Goal: Register for event/course

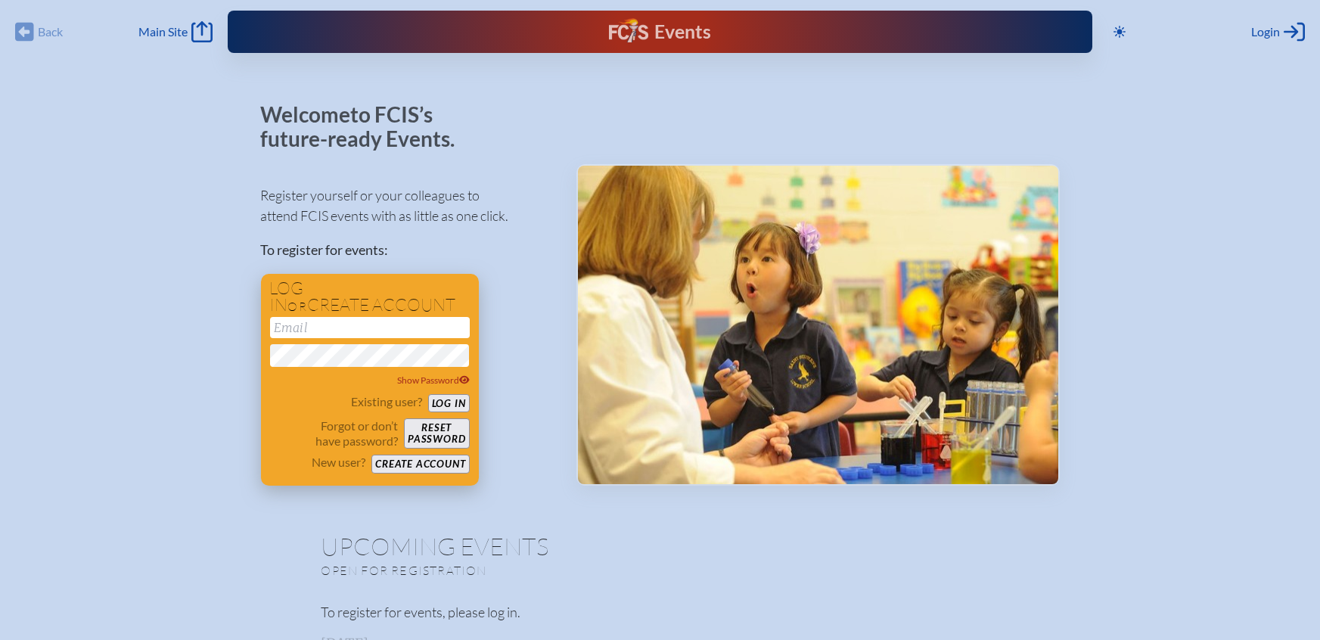
click at [436, 464] on button "Create account" at bounding box center [420, 463] width 98 height 19
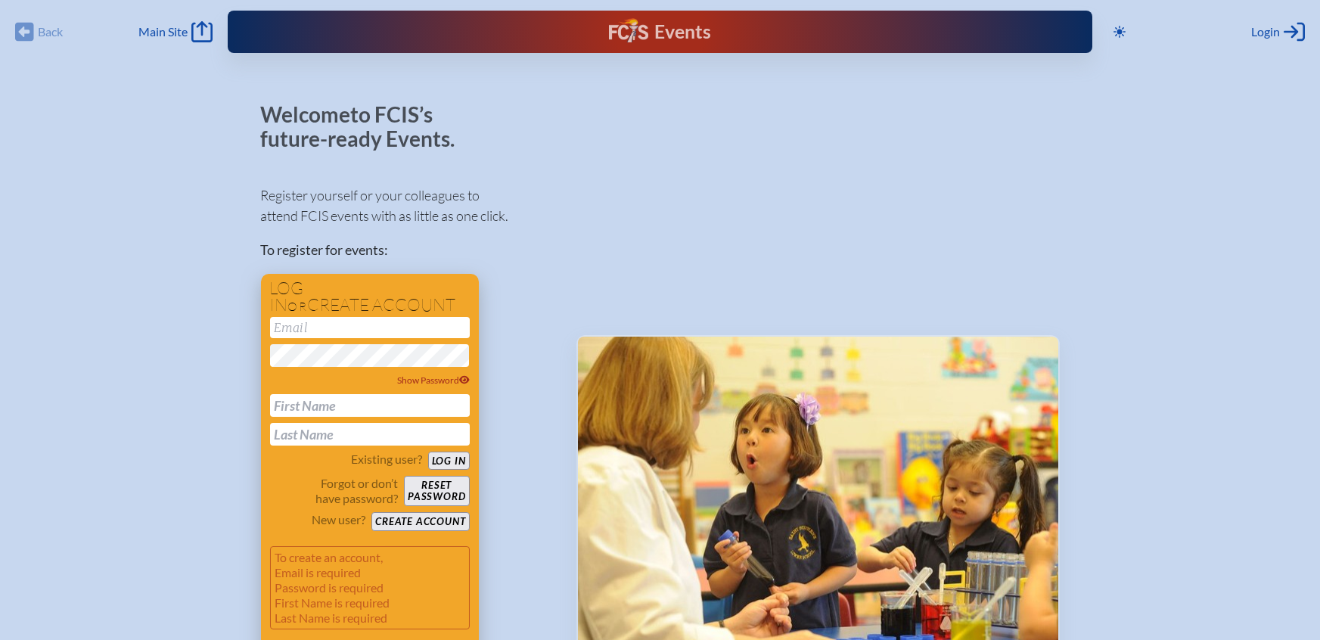
click at [327, 336] on input "email" at bounding box center [370, 327] width 200 height 21
type input "[EMAIL_ADDRESS][DOMAIN_NAME]"
click at [436, 386] on div "Show Password" at bounding box center [370, 380] width 200 height 15
click at [433, 383] on span "Hide Password" at bounding box center [434, 379] width 70 height 11
click at [384, 408] on input "text" at bounding box center [370, 405] width 200 height 23
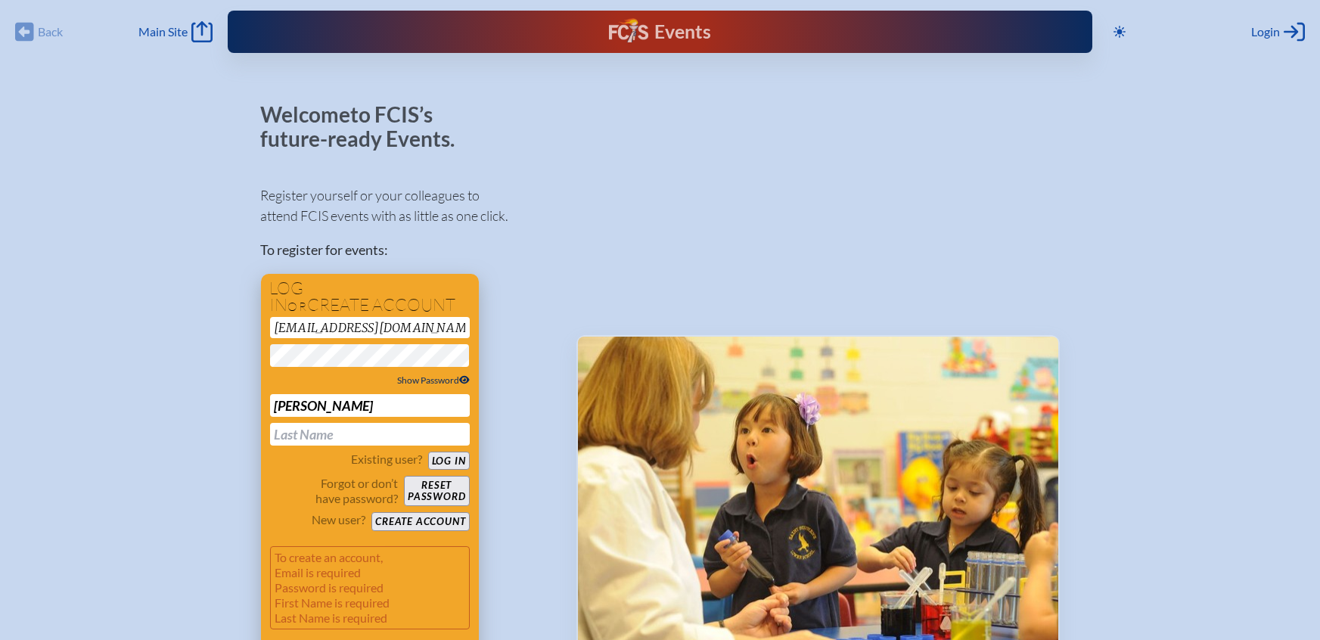
type input "[PERSON_NAME]"
click at [446, 519] on button "Create account" at bounding box center [420, 521] width 98 height 19
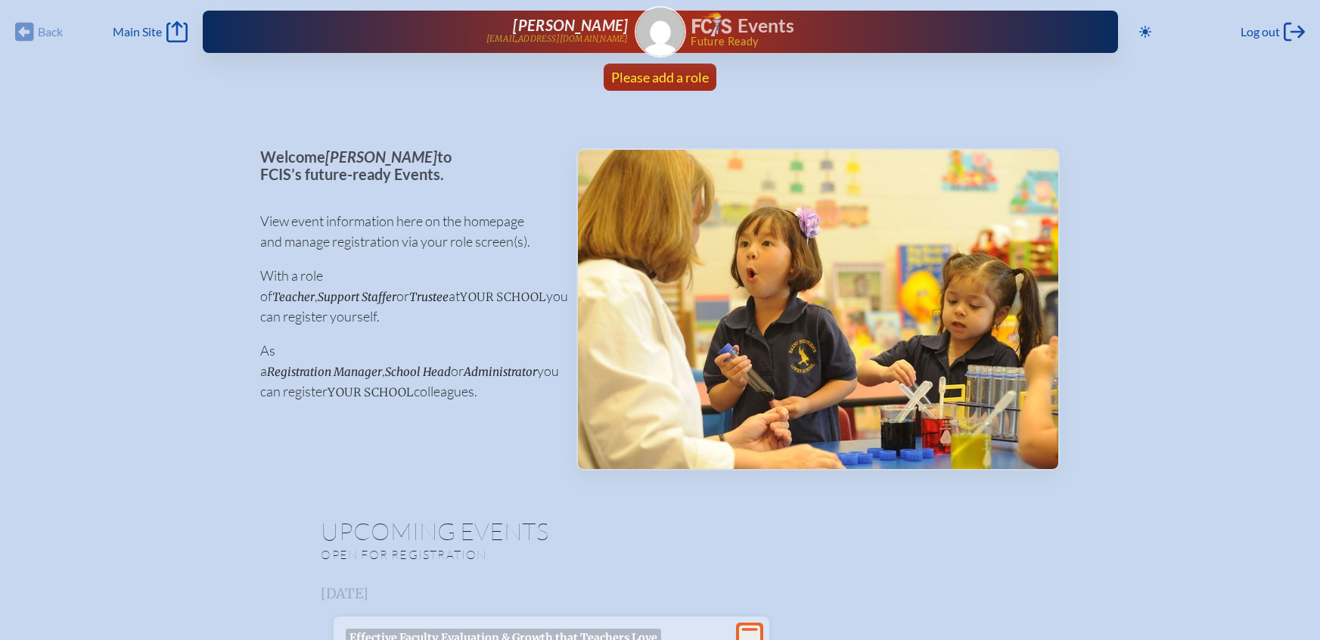
click at [680, 79] on span "Please add a role" at bounding box center [660, 77] width 98 height 17
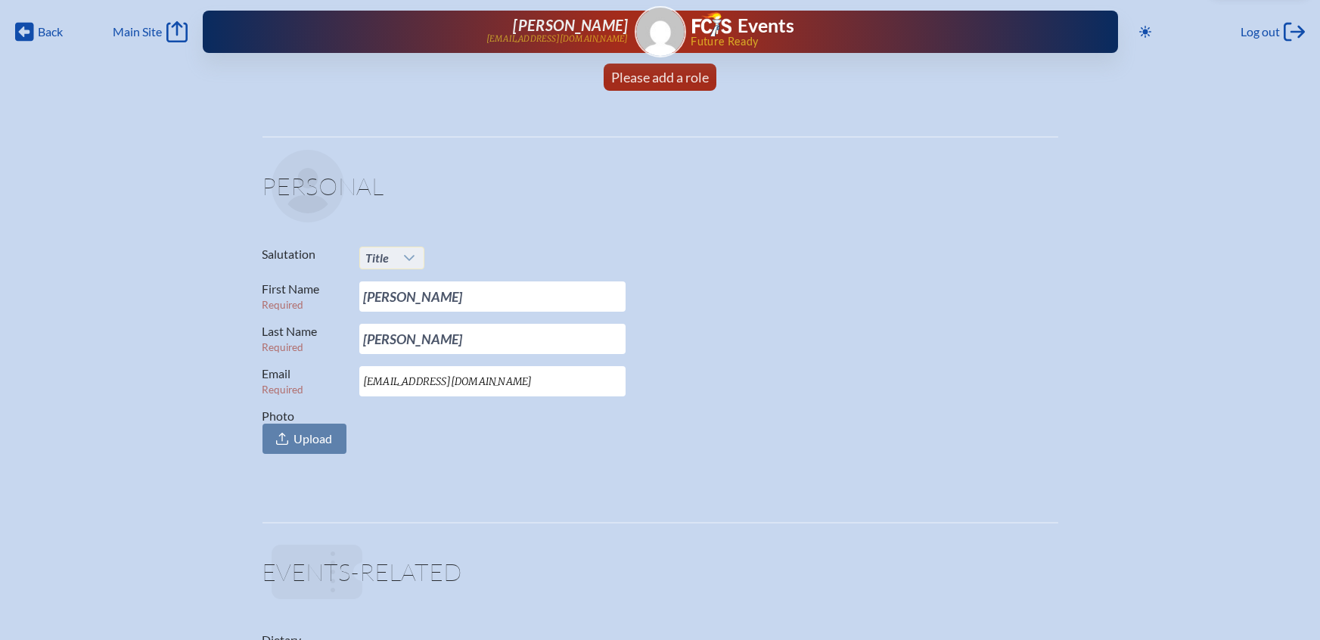
click at [414, 255] on icon at bounding box center [409, 258] width 12 height 12
click at [399, 312] on li "Mrs." at bounding box center [390, 307] width 65 height 21
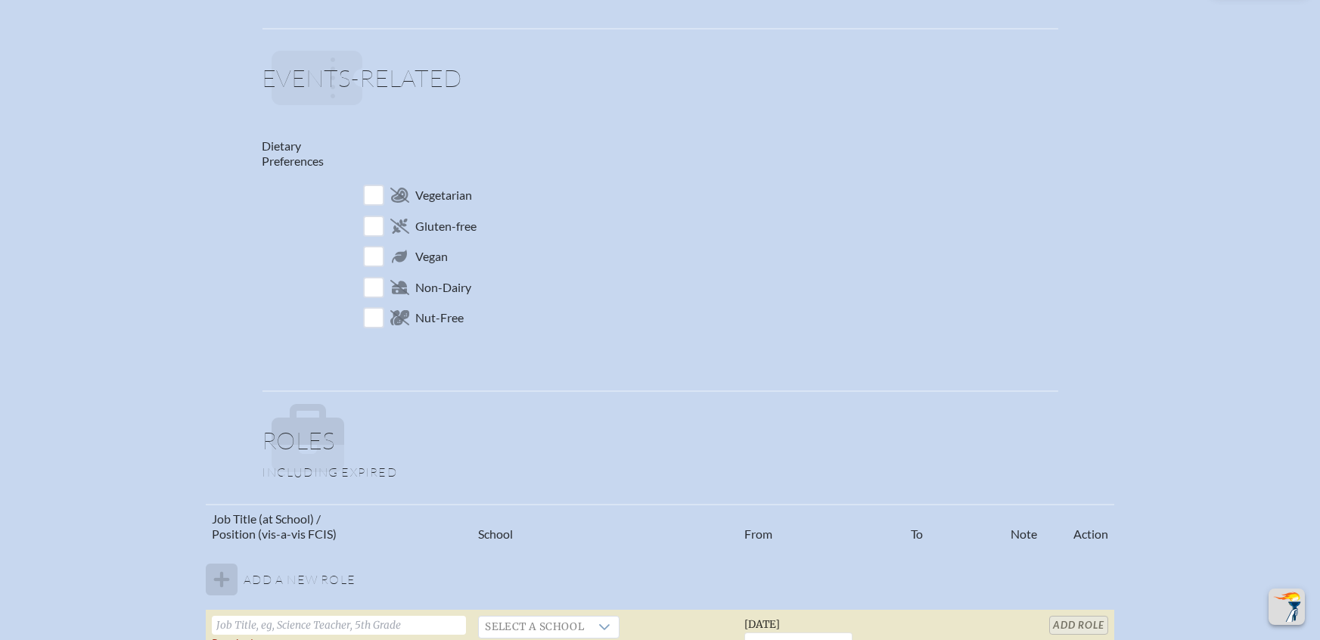
scroll to position [498, 0]
click at [380, 188] on input "checkbox" at bounding box center [373, 191] width 26 height 26
checkbox input "true"
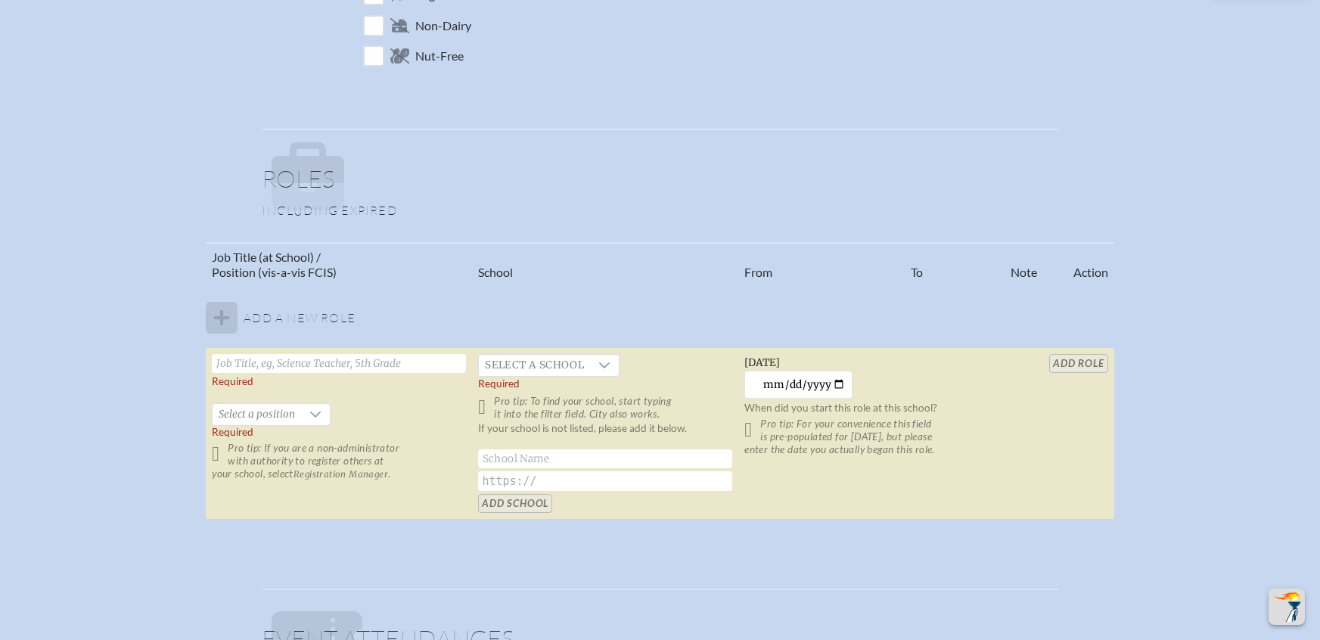
scroll to position [802, 0]
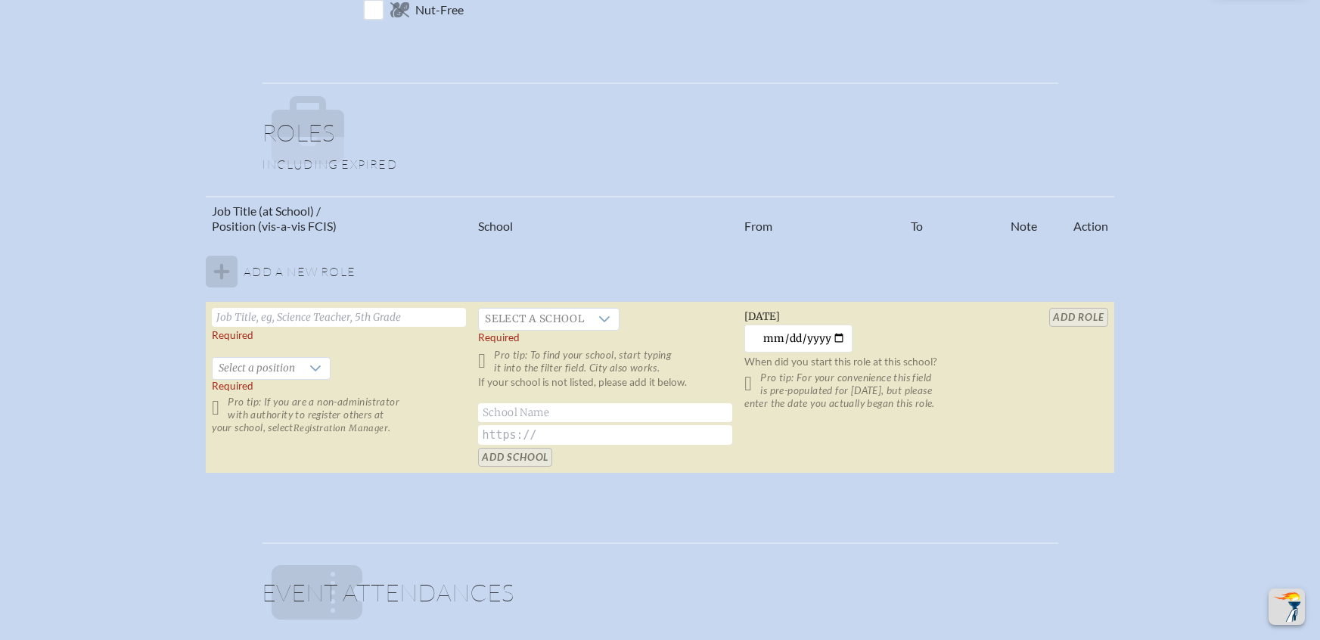
click at [276, 318] on input "text" at bounding box center [339, 317] width 254 height 19
type input "ESE Coordinator"
click at [508, 315] on span "Select a school" at bounding box center [534, 319] width 111 height 21
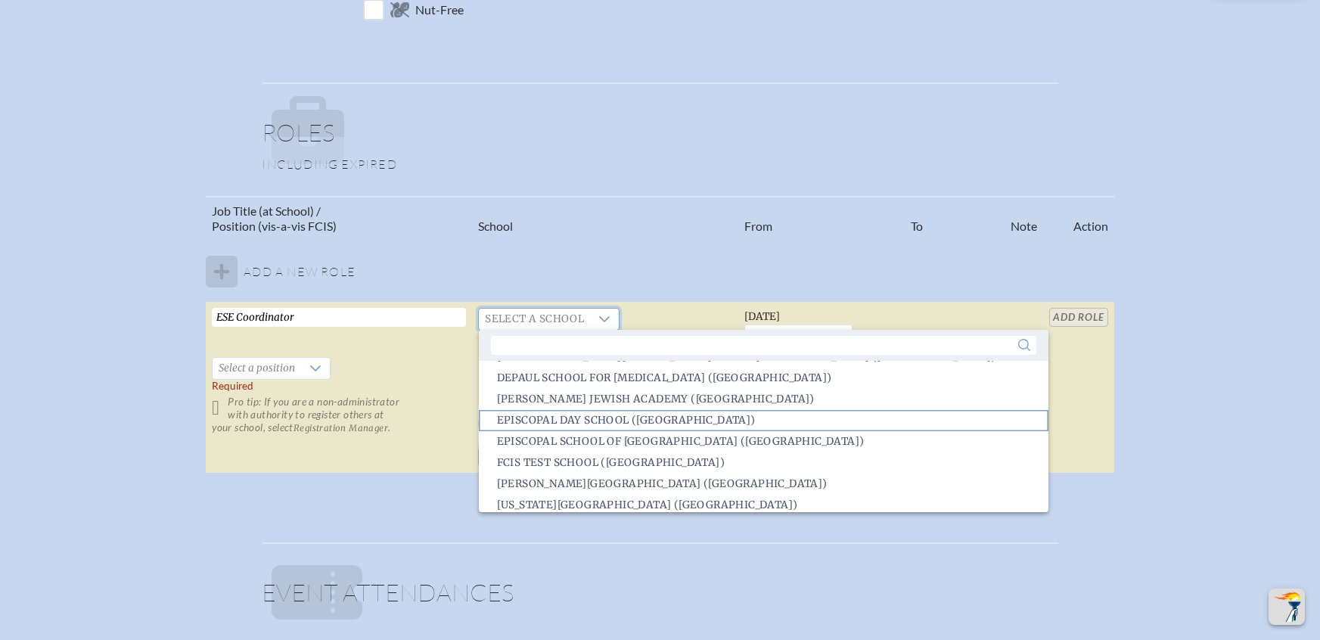
scroll to position [888, 0]
click at [591, 396] on span "Donna Klein Jewish Academy (Boca Raton)" at bounding box center [656, 399] width 318 height 15
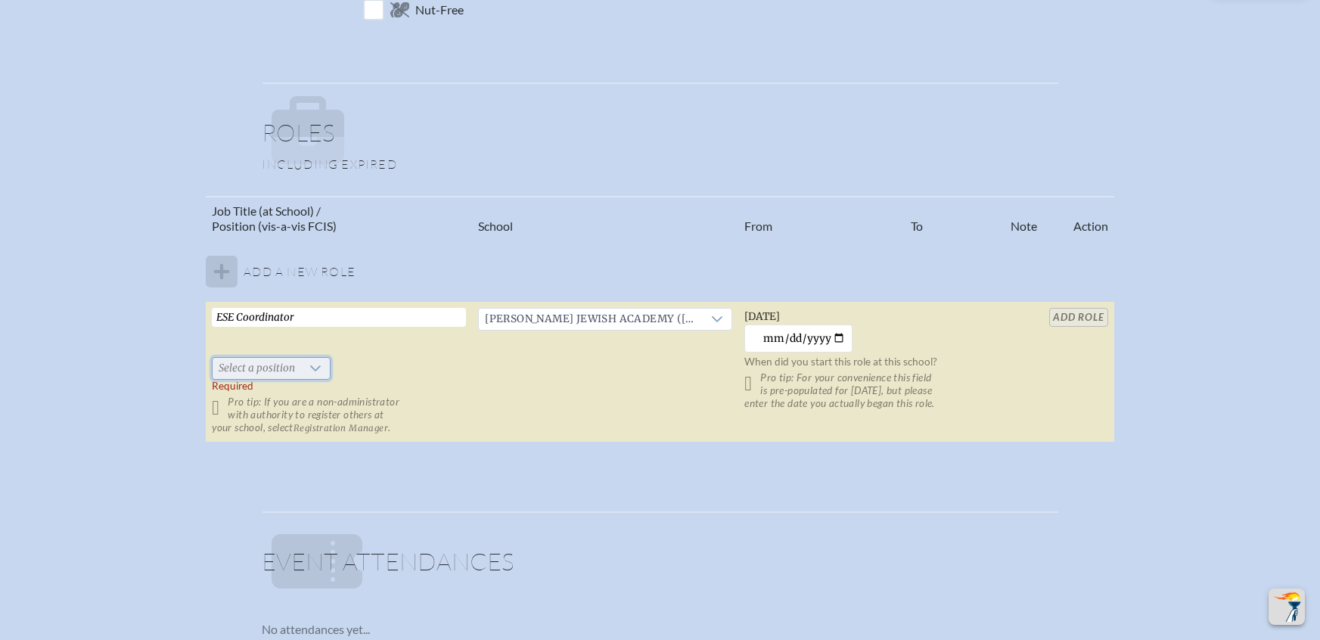
click at [297, 366] on span "Select a position" at bounding box center [256, 368] width 88 height 21
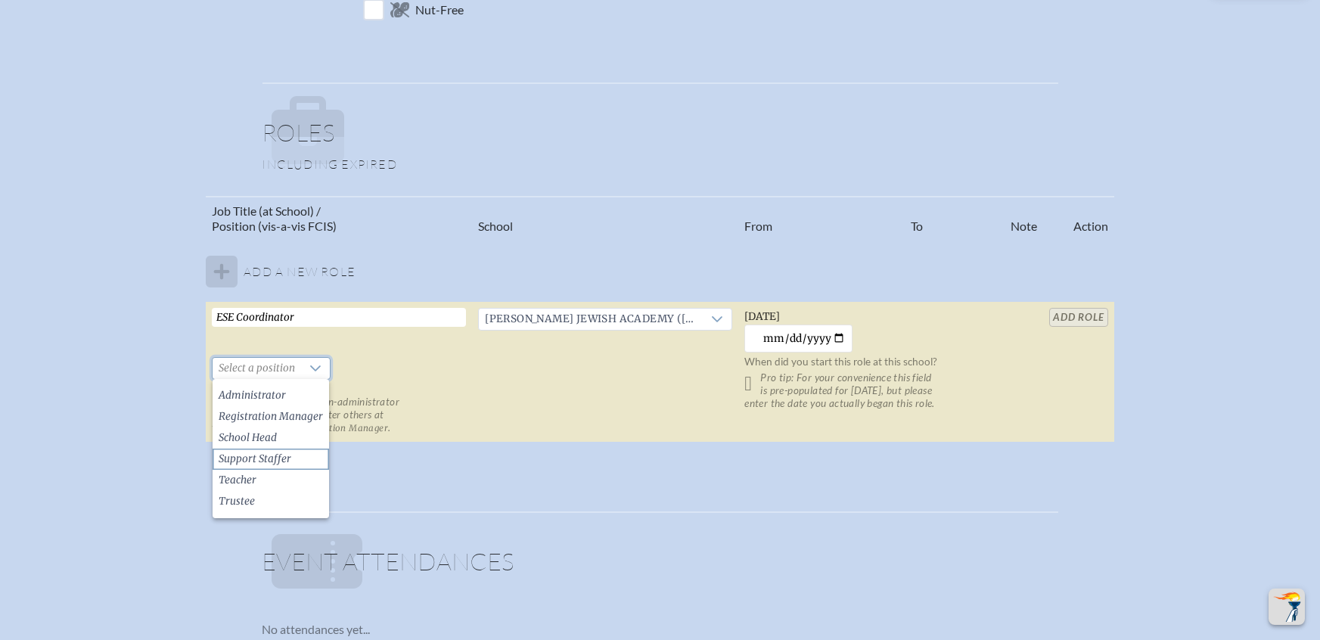
click at [292, 449] on li "Support Staffer" at bounding box center [270, 458] width 116 height 21
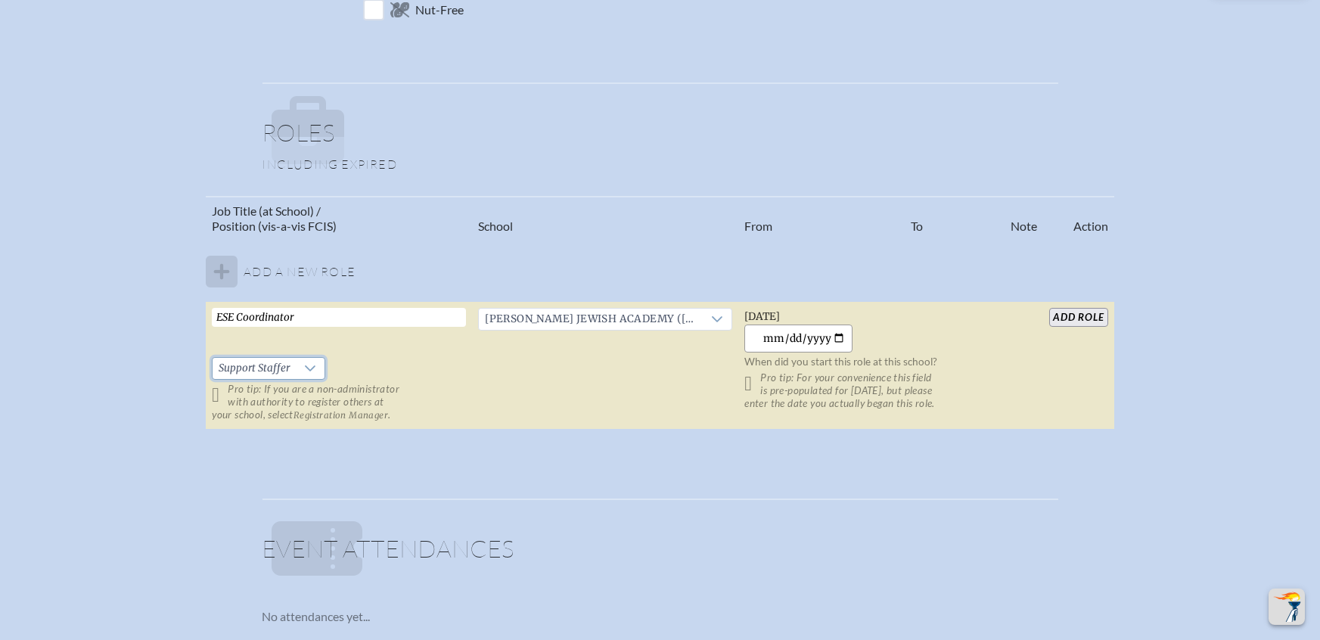
click at [845, 335] on input "[DATE]" at bounding box center [798, 338] width 108 height 28
click at [836, 333] on input "[DATE]" at bounding box center [798, 338] width 108 height 28
type input "2025-08-07"
click at [1089, 318] on input "add Role" at bounding box center [1078, 317] width 58 height 19
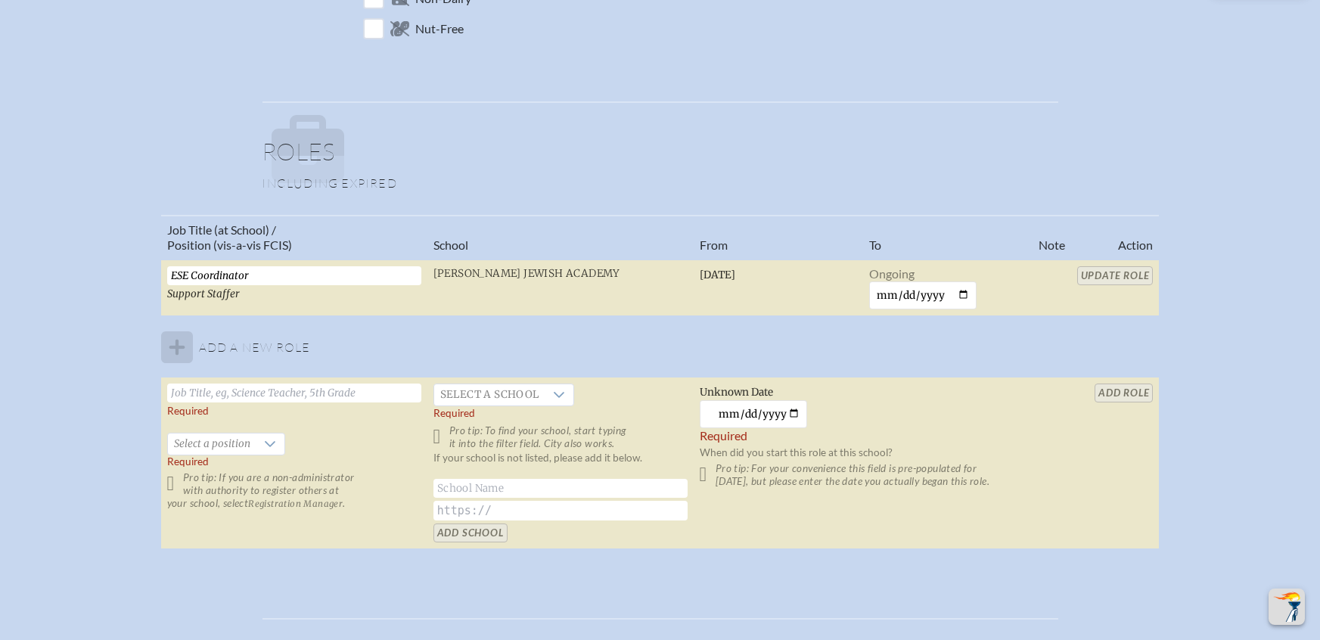
scroll to position [820, 0]
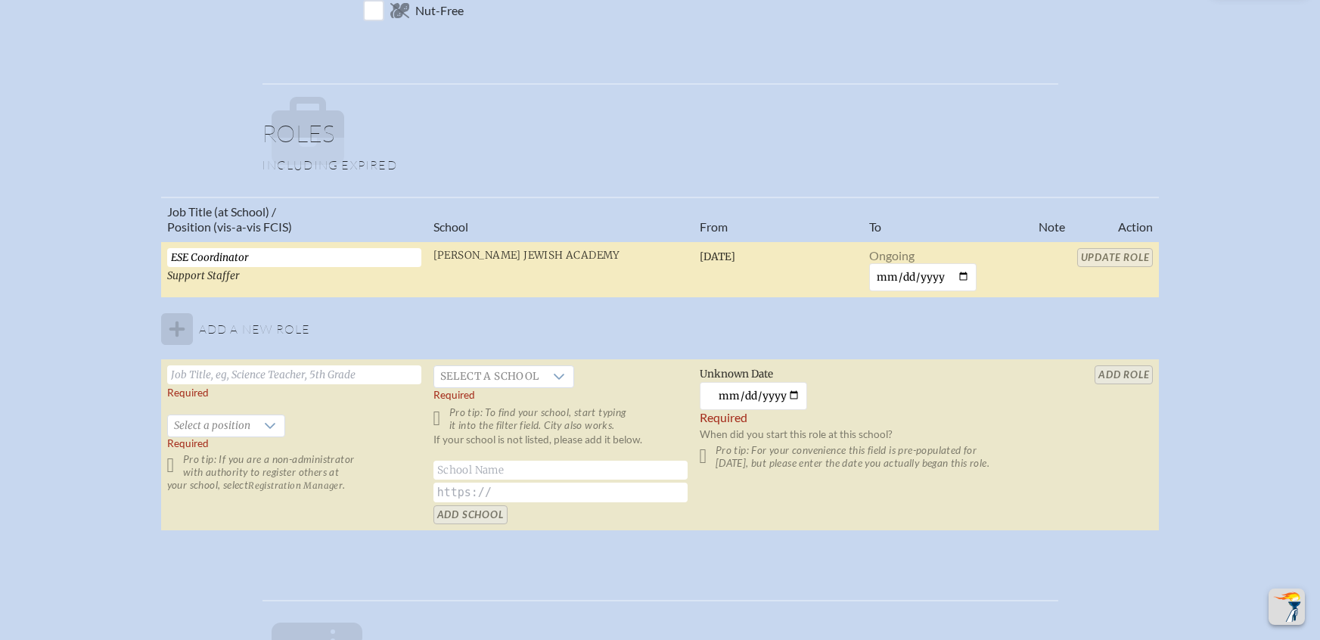
click at [215, 274] on span "Support Staffer" at bounding box center [203, 275] width 73 height 13
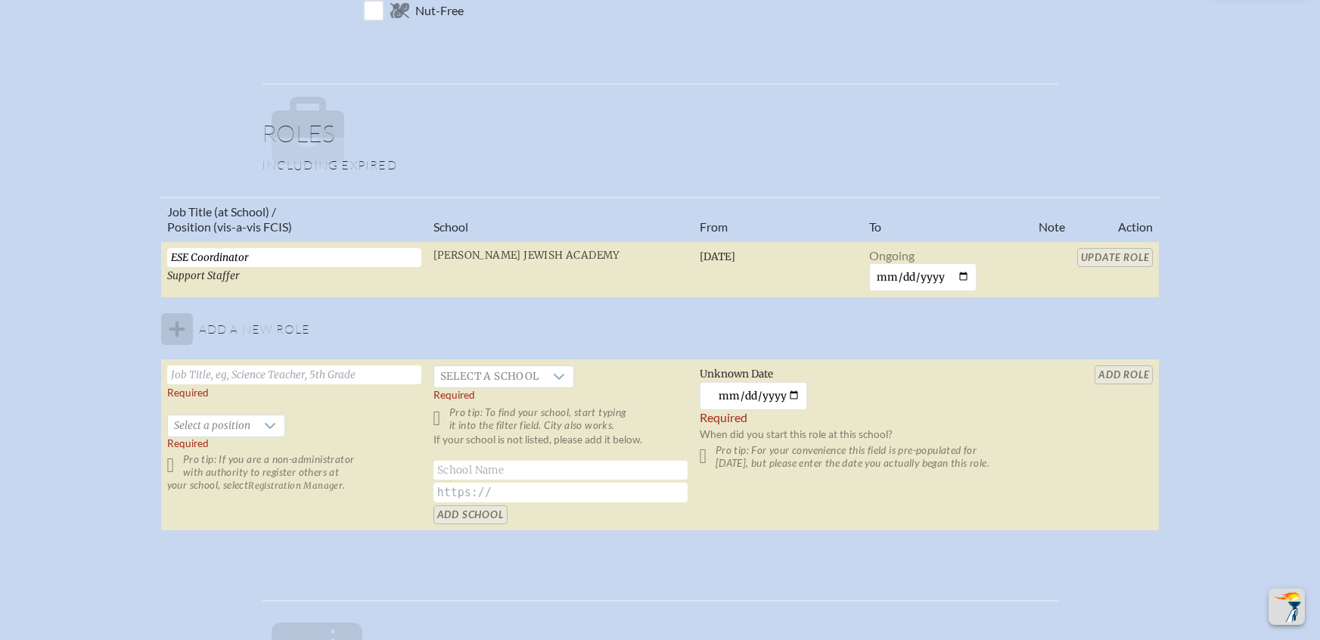
click at [1097, 256] on table "Job Title (at School) / Position (vis-a-vis FCIS) School From To Note Action ES…" at bounding box center [660, 364] width 998 height 335
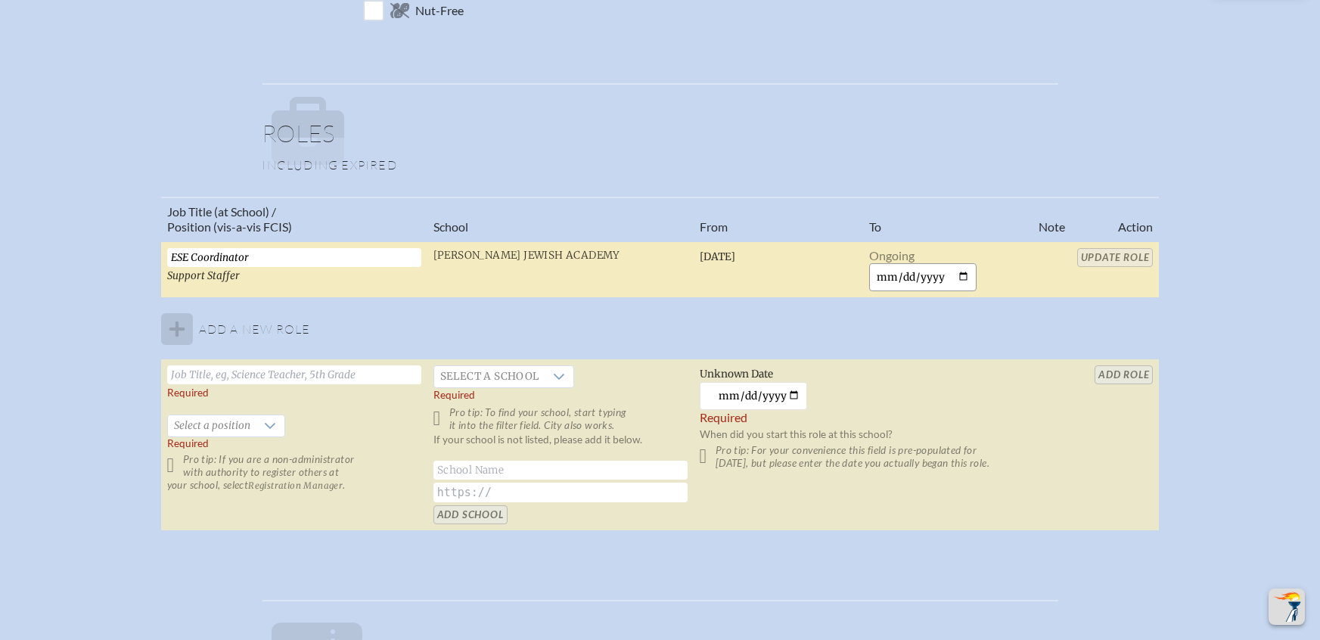
click at [906, 275] on input "date" at bounding box center [923, 277] width 108 height 28
click at [959, 268] on input "date" at bounding box center [923, 277] width 108 height 28
click at [997, 264] on td "Ongoing" at bounding box center [947, 269] width 169 height 57
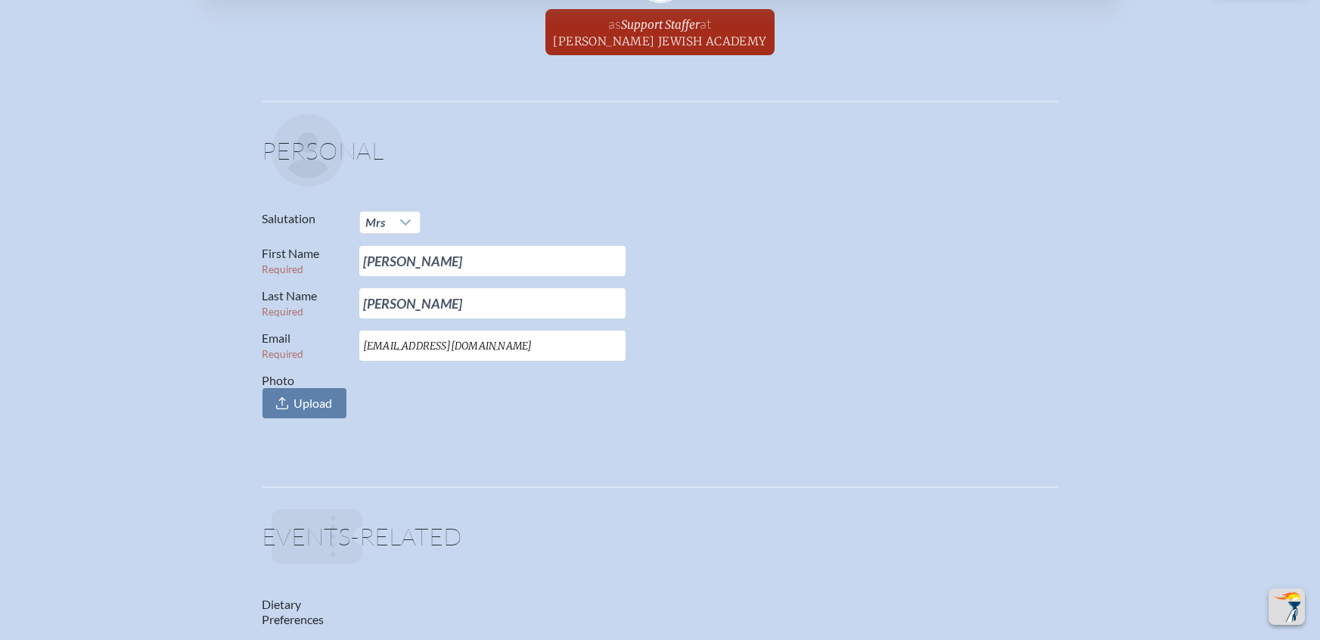
scroll to position [0, 0]
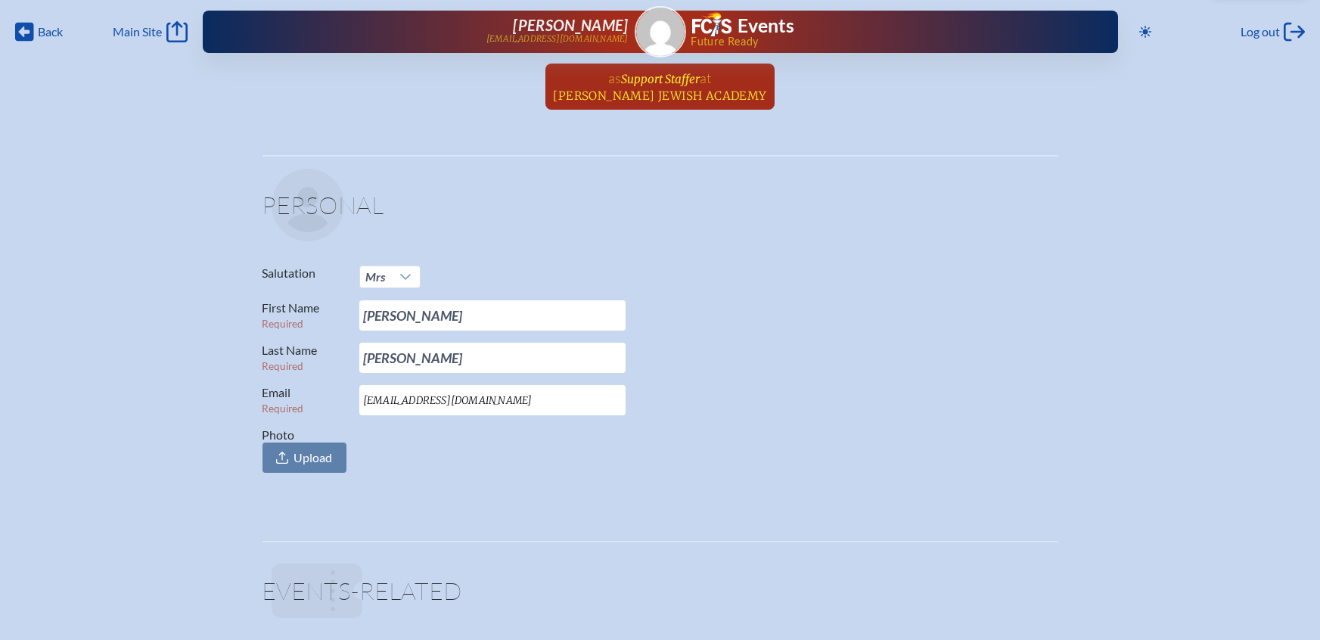
click at [674, 81] on span "Support Staffer" at bounding box center [660, 79] width 79 height 14
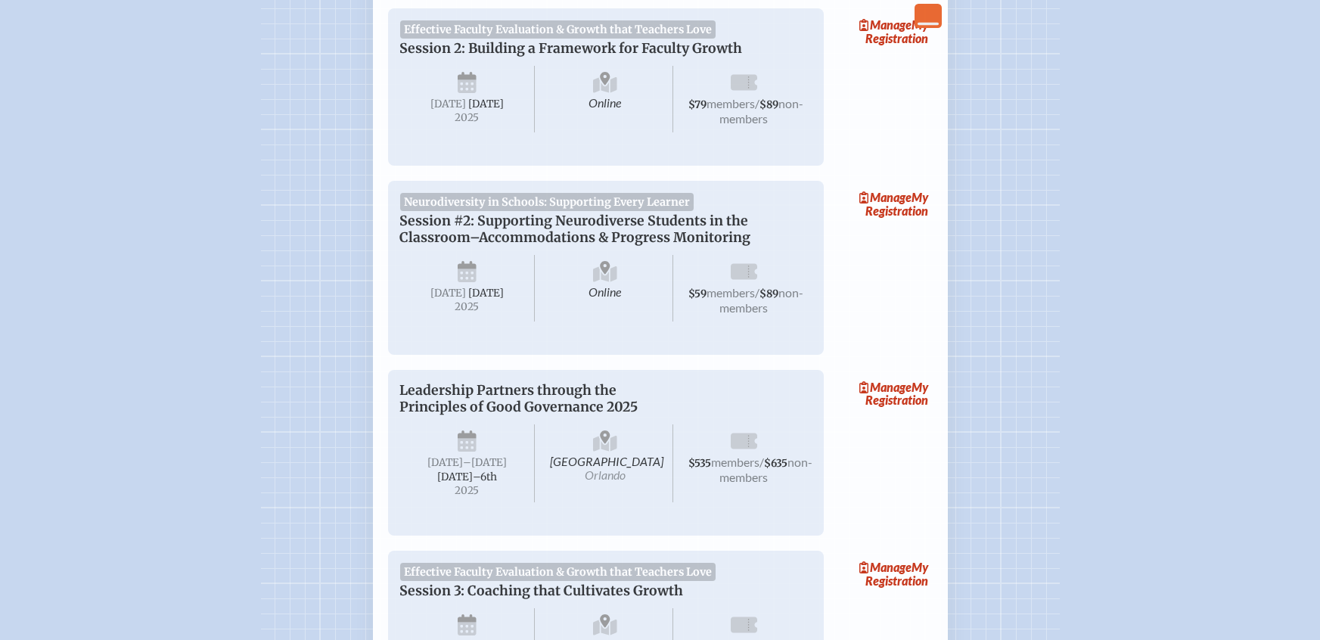
scroll to position [292, 0]
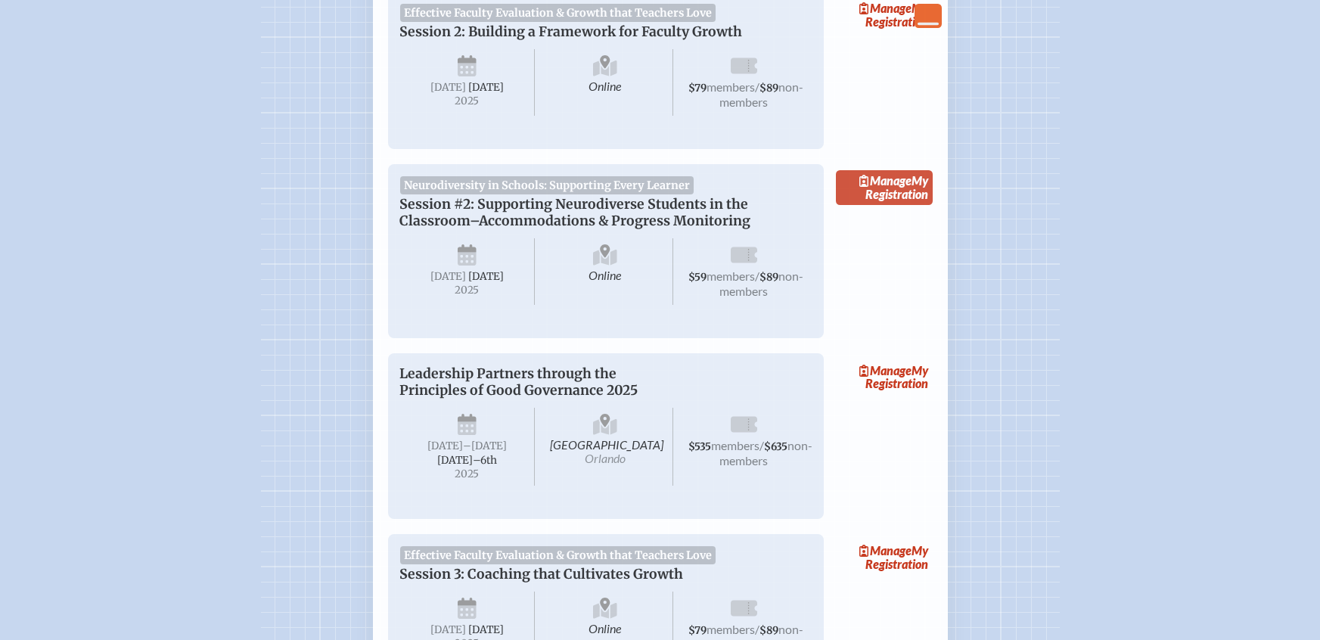
click at [887, 197] on link "Manage My Registration" at bounding box center [884, 187] width 97 height 35
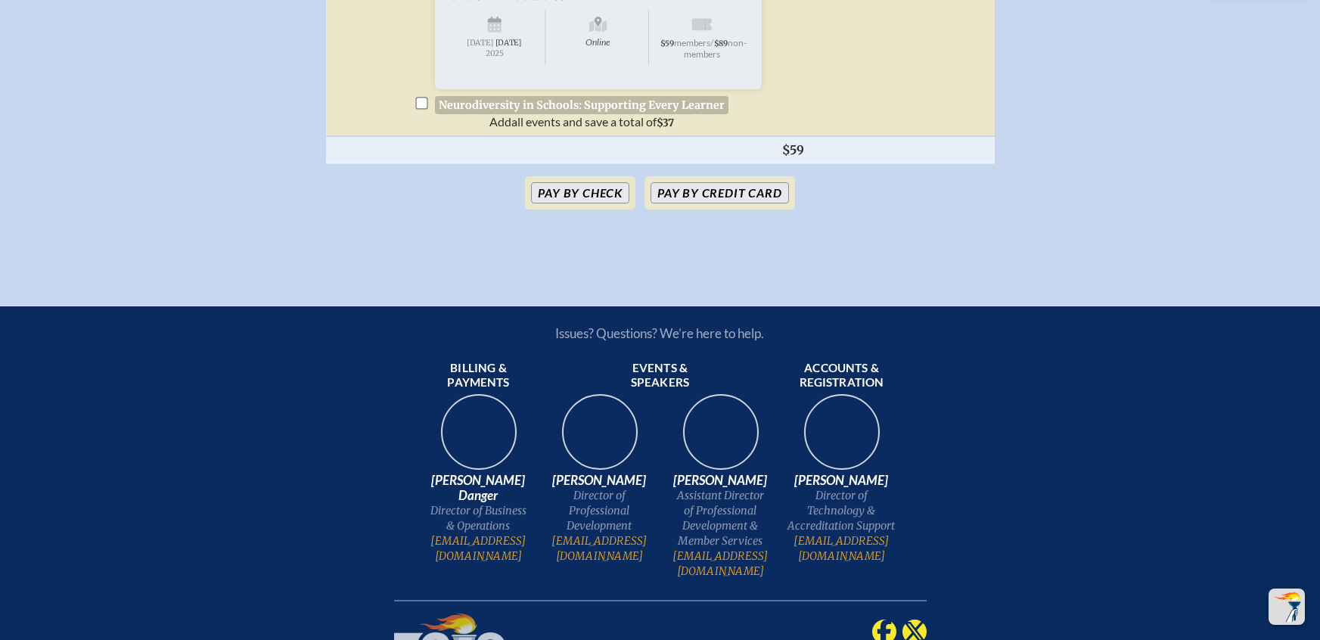
scroll to position [959, 0]
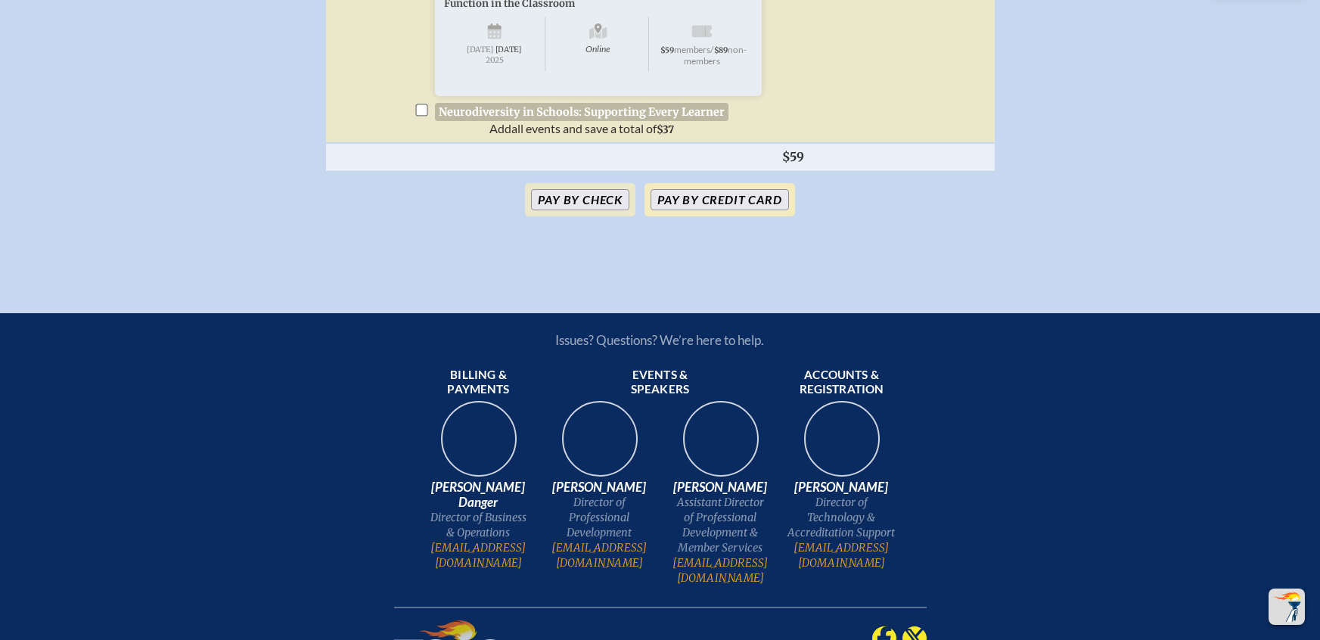
click at [730, 210] on button "Pay by Credit Card" at bounding box center [719, 199] width 138 height 21
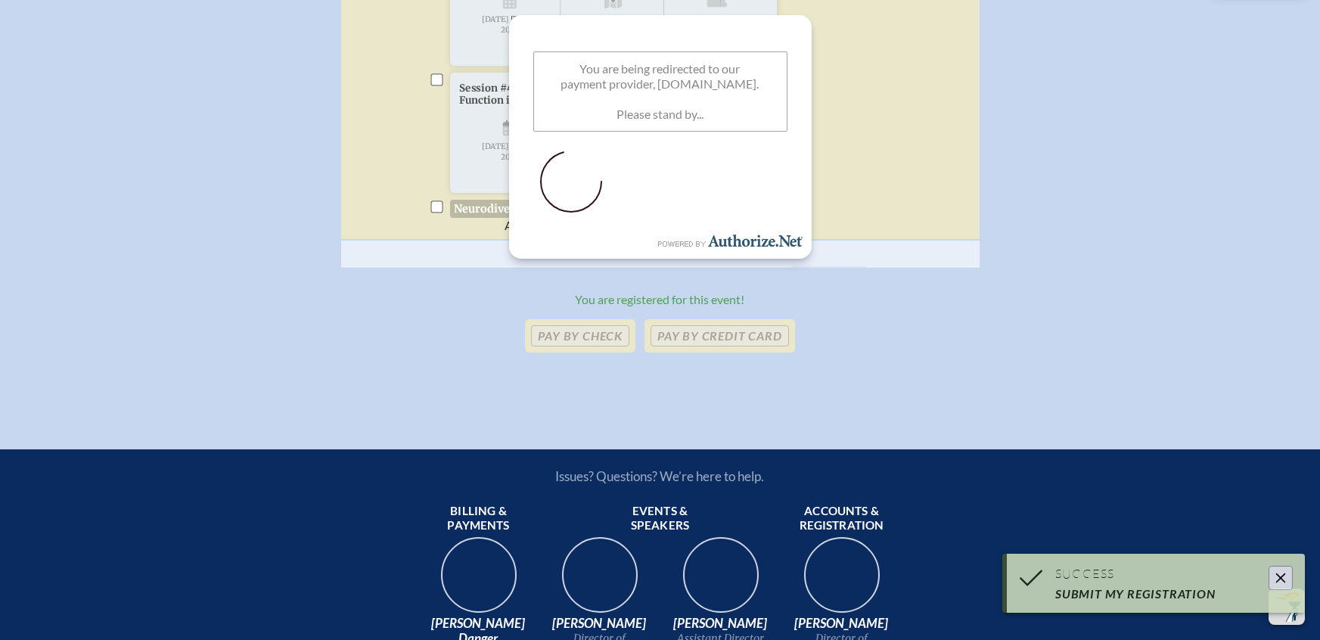
scroll to position [855, 0]
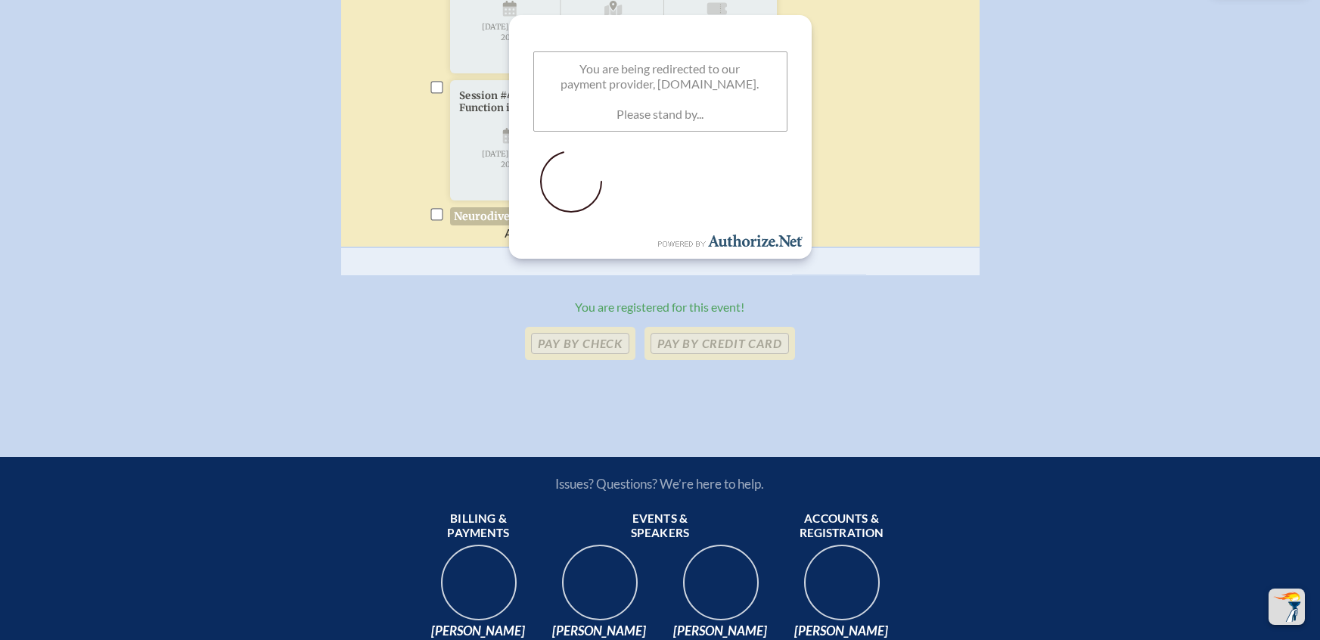
click at [900, 197] on tr "Already registered Barbara Litow litowb@dkja.net ESE Coordinator ( Support Staf…" at bounding box center [660, 27] width 638 height 440
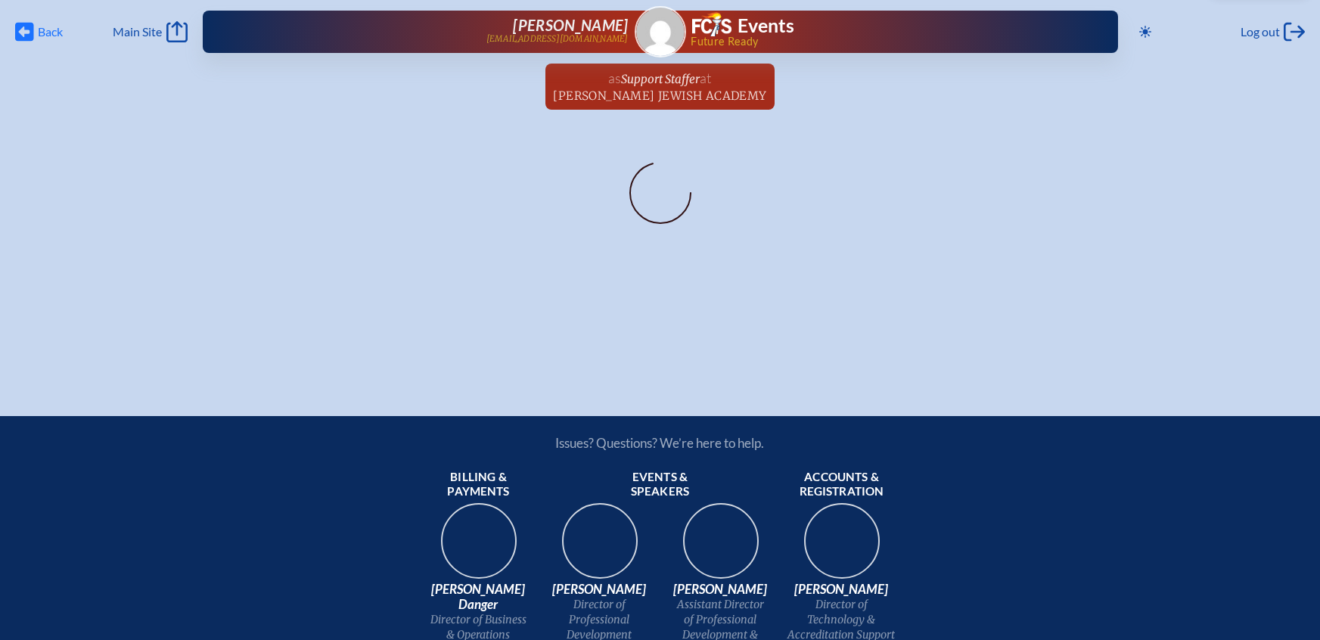
click at [44, 32] on span "Back" at bounding box center [50, 31] width 25 height 15
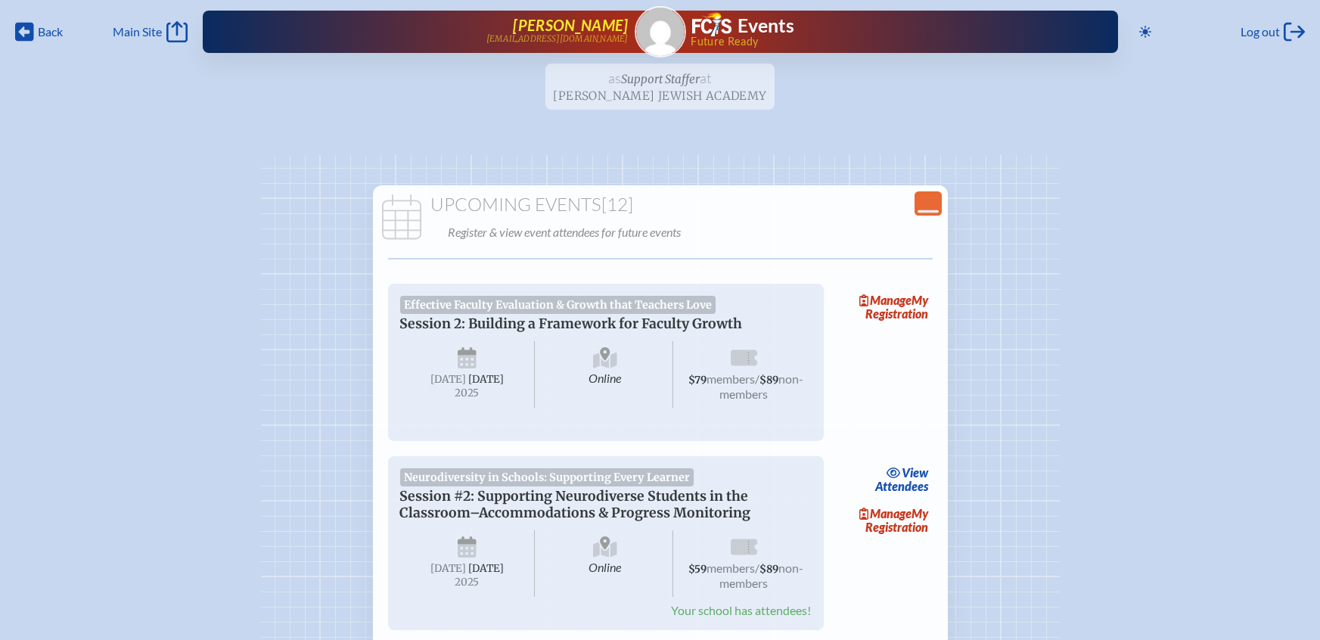
click at [562, 27] on span "[PERSON_NAME]" at bounding box center [570, 25] width 115 height 18
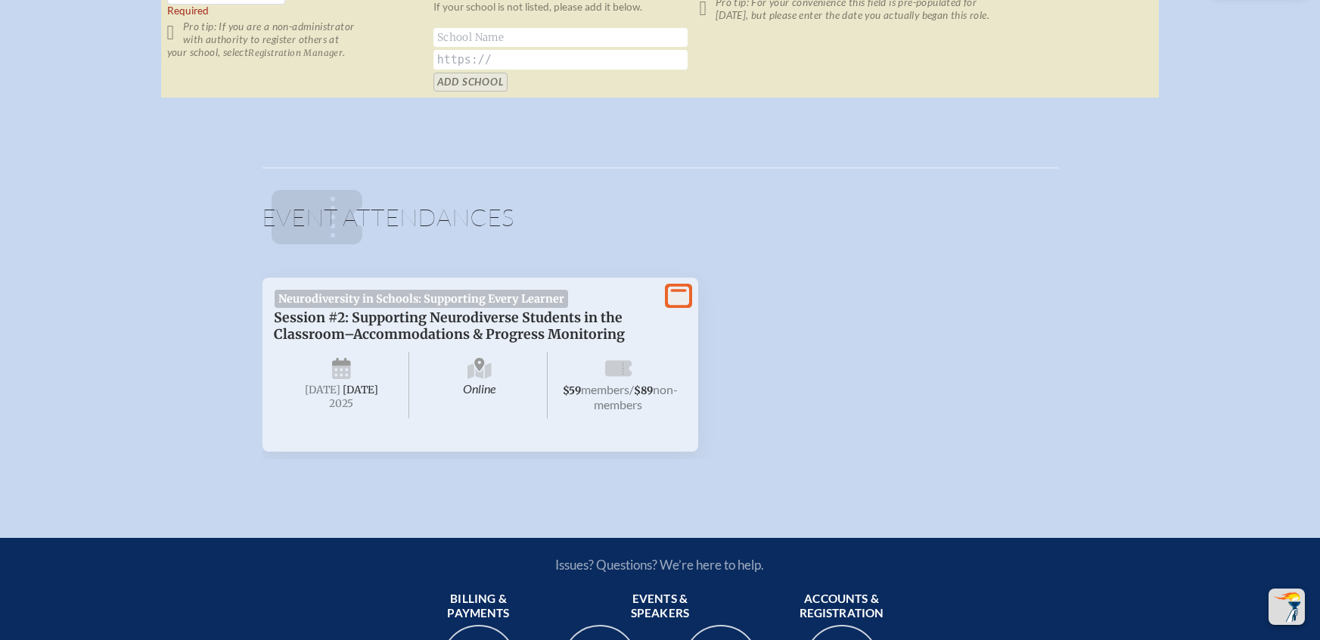
scroll to position [1279, 0]
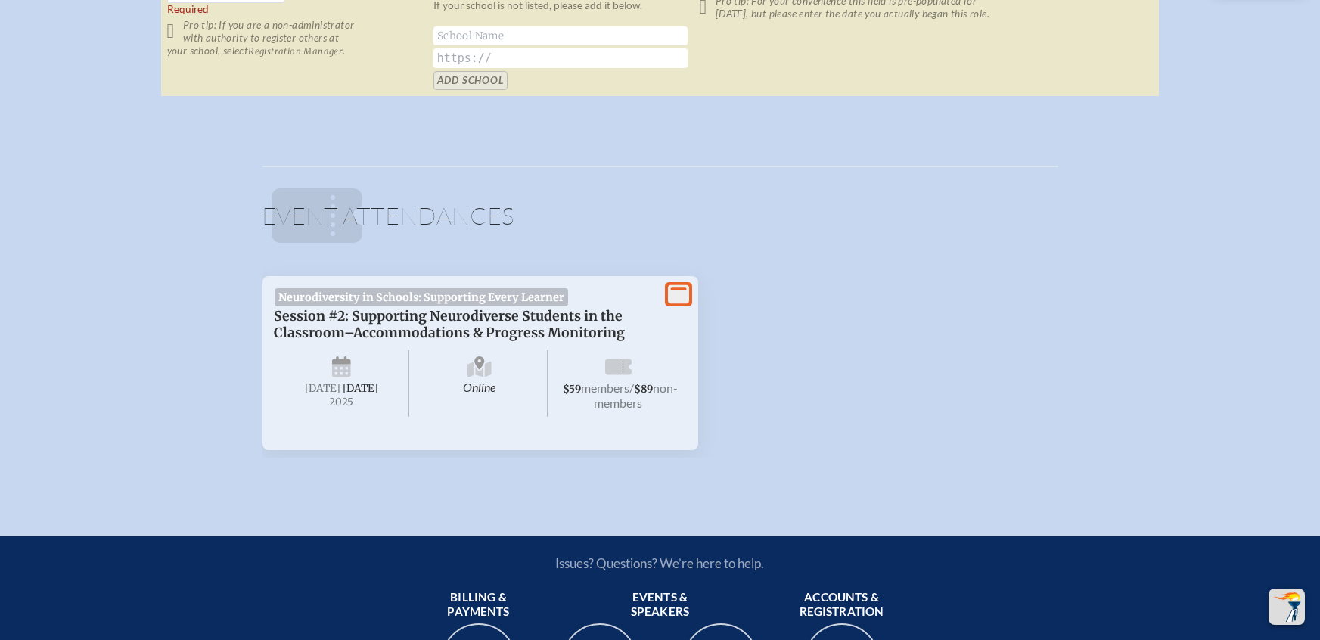
click at [668, 298] on icon at bounding box center [678, 293] width 21 height 19
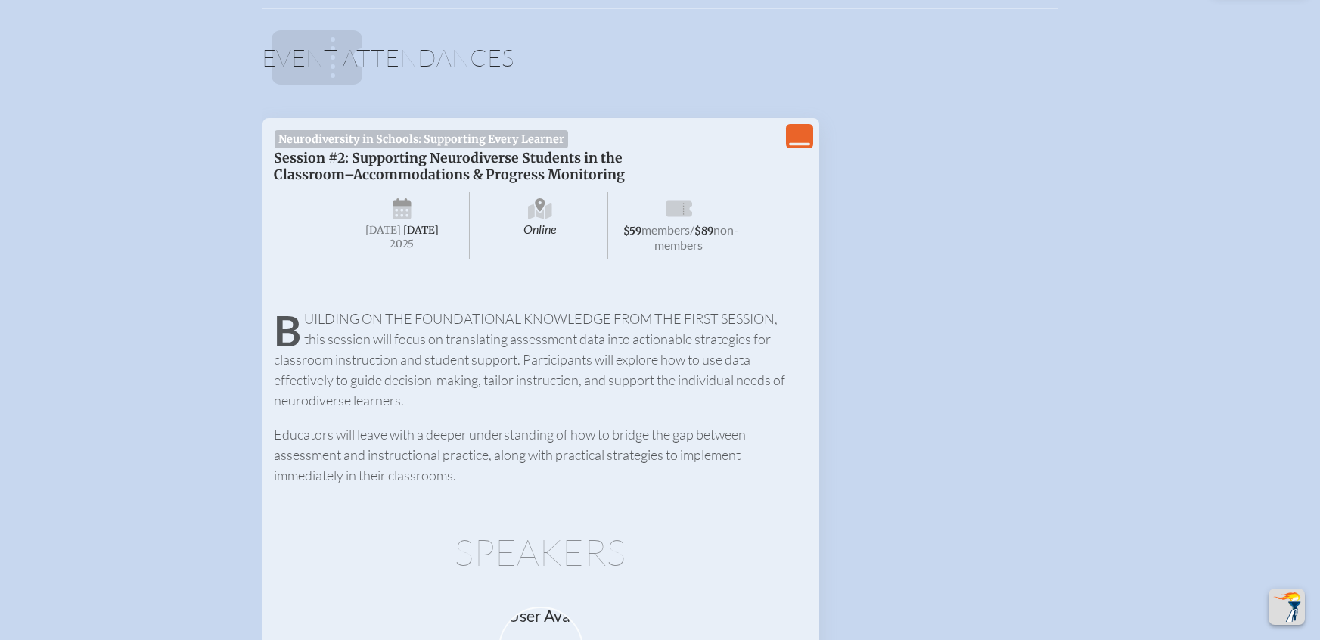
scroll to position [1417, 0]
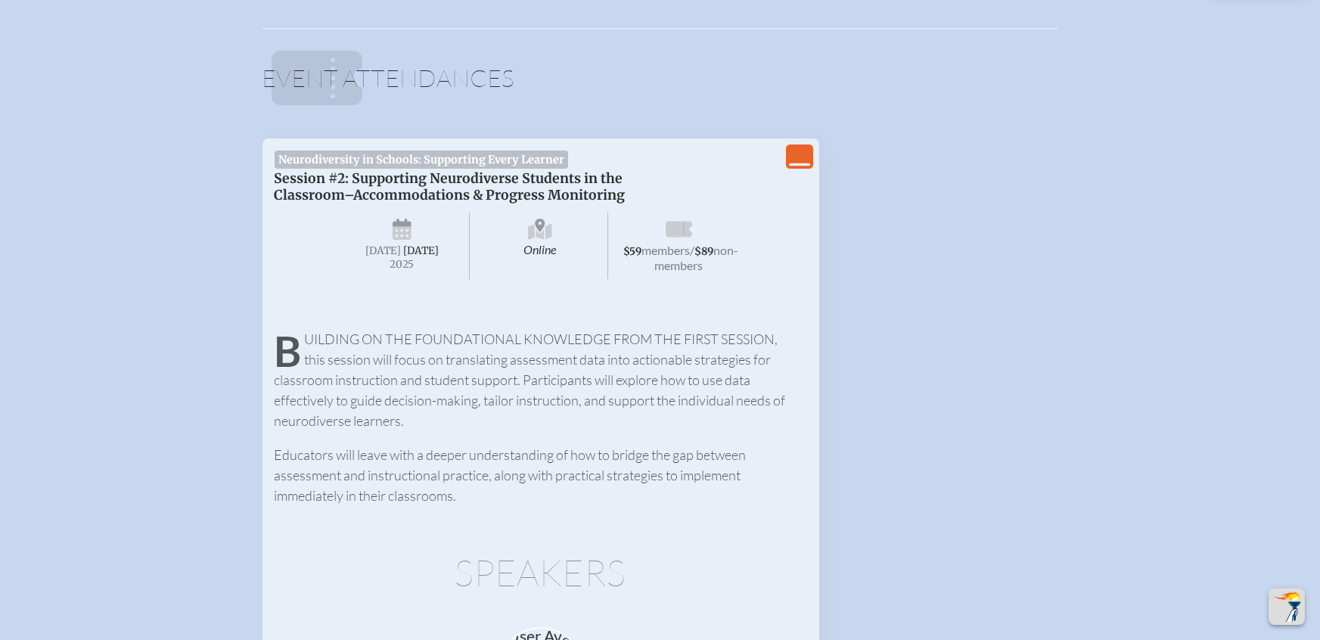
click at [510, 197] on span "Session #2: Supporting Neurodiverse Students in the Classroom–Accommodations & …" at bounding box center [450, 186] width 351 height 33
click at [509, 183] on span "Session #2: Supporting Neurodiverse Students in the Classroom–Accommodations & …" at bounding box center [450, 186] width 351 height 33
click at [516, 172] on span "Session #2: Supporting Neurodiverse Students in the Classroom–Accommodations & …" at bounding box center [450, 186] width 351 height 33
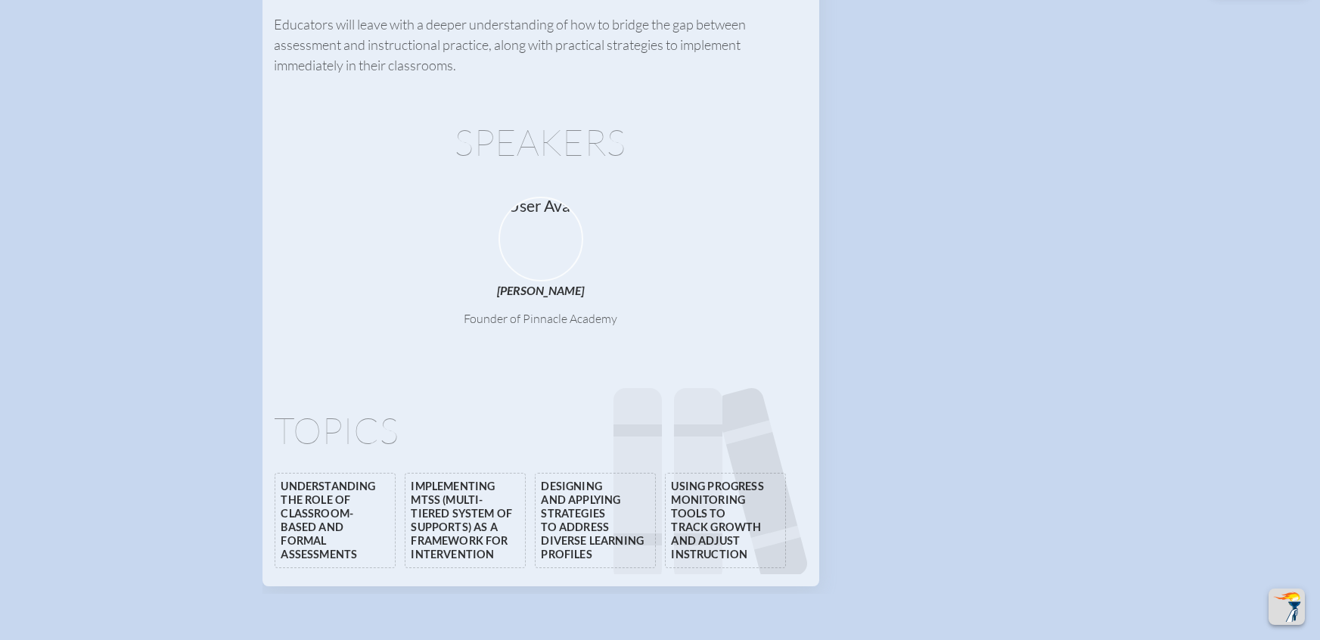
scroll to position [1847, 0]
click at [543, 281] on div at bounding box center [540, 239] width 85 height 85
click at [536, 326] on span "Founder of Pinnacle Academy" at bounding box center [541, 318] width 154 height 15
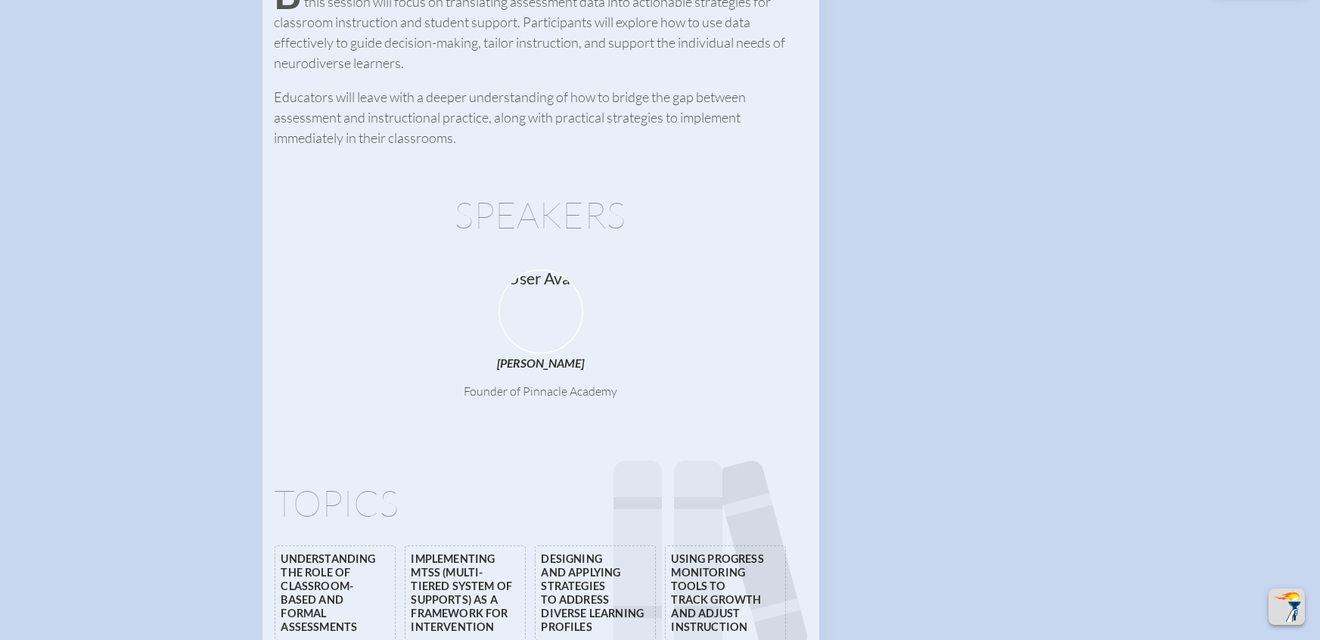
scroll to position [1357, 0]
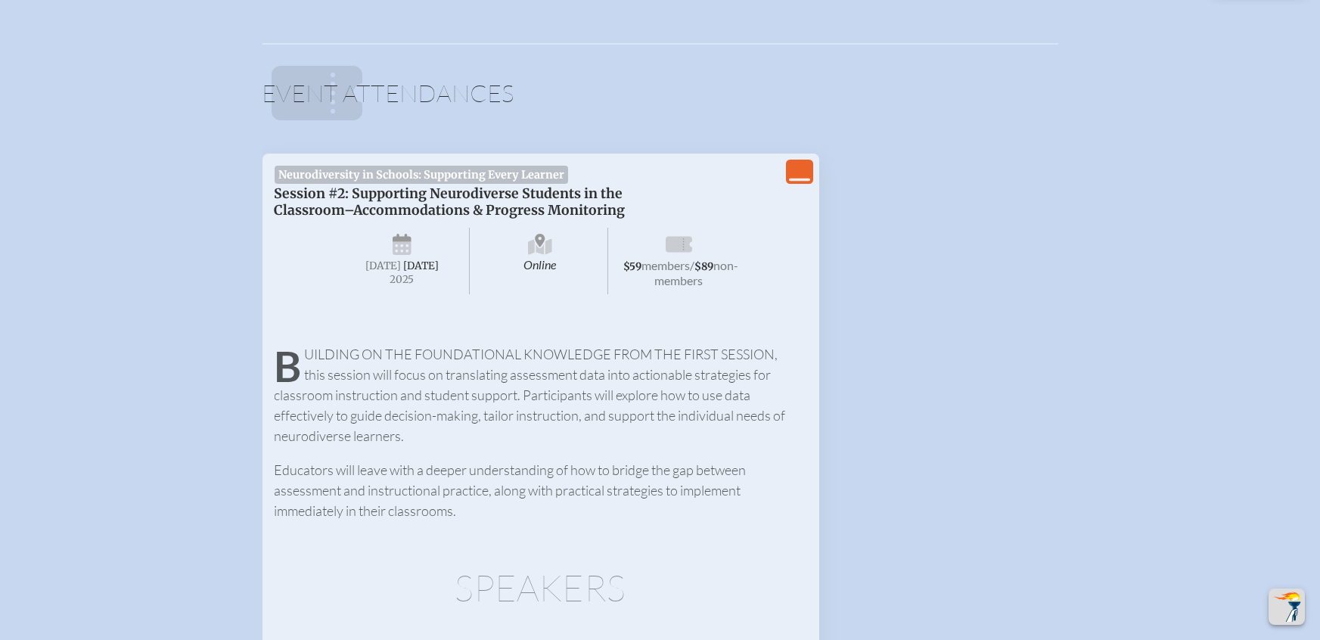
click at [802, 163] on icon "View Less" at bounding box center [799, 171] width 21 height 21
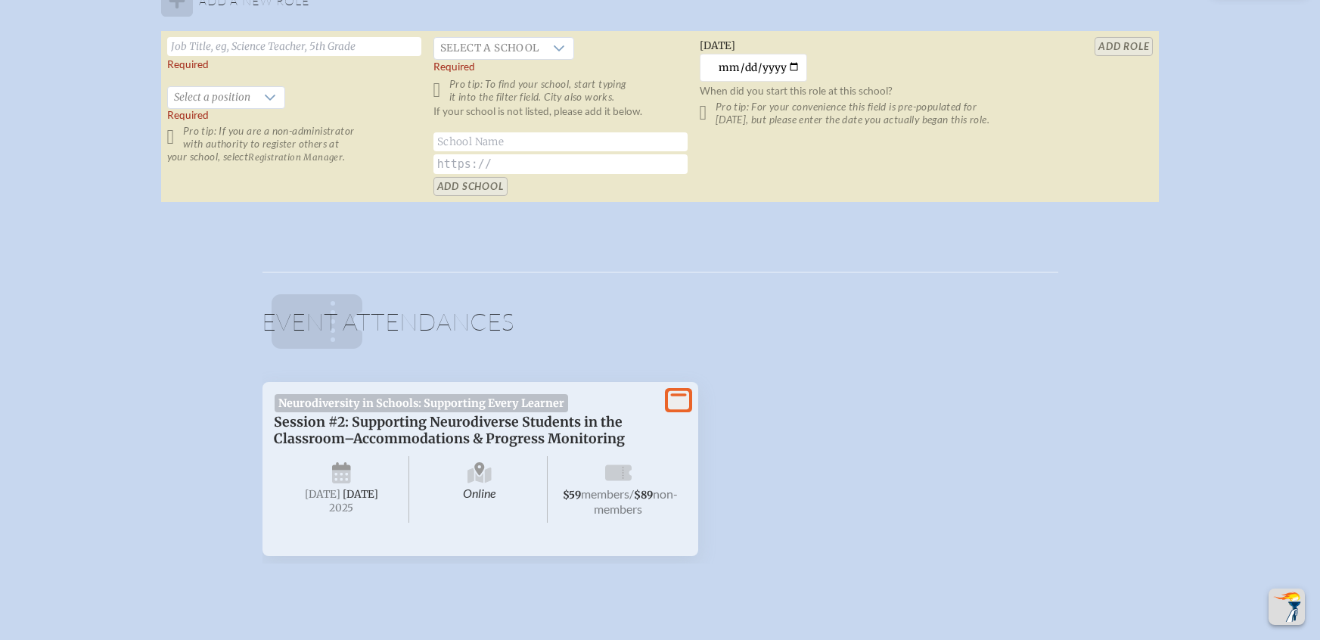
scroll to position [1175, 0]
click at [613, 485] on span "members" at bounding box center [605, 492] width 48 height 14
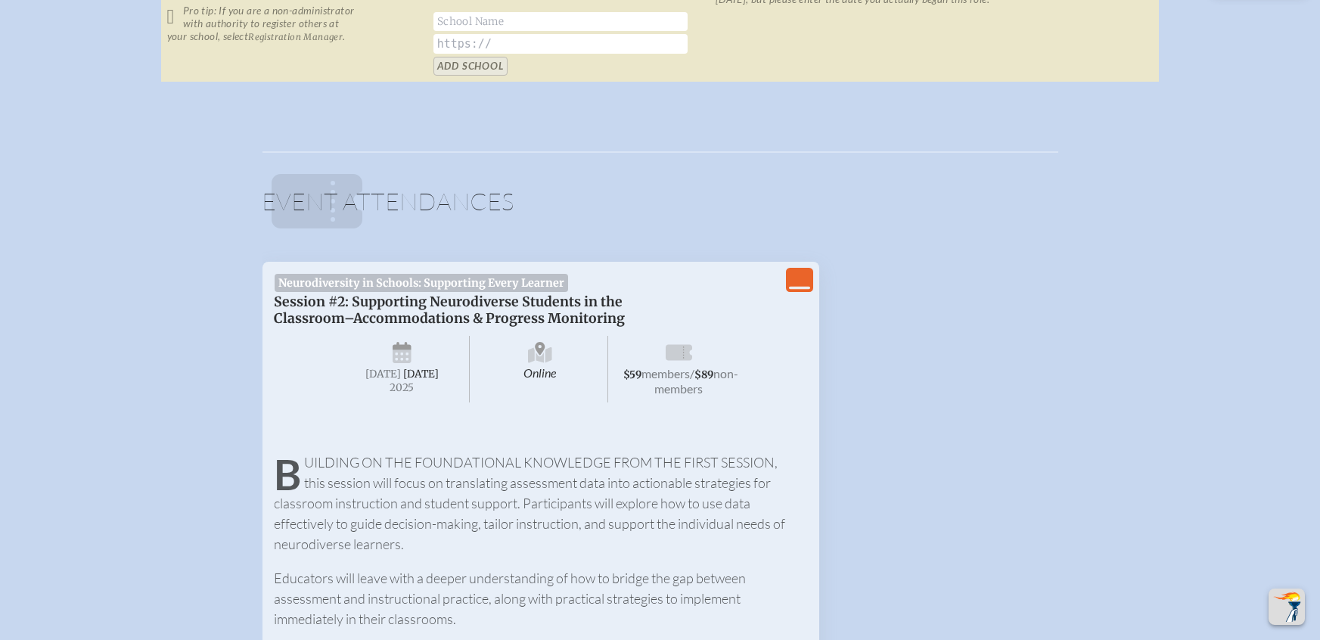
scroll to position [1059, 0]
